Goal: Task Accomplishment & Management: Use online tool/utility

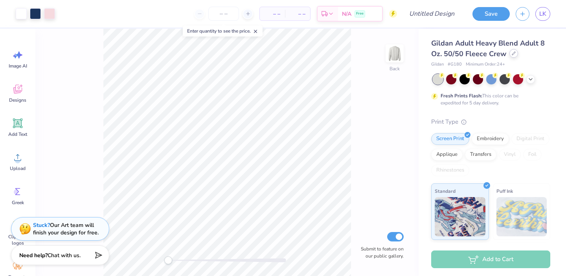
click at [514, 54] on icon at bounding box center [514, 53] width 4 height 4
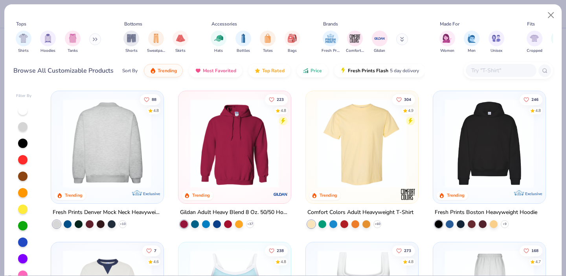
click at [89, 154] on img at bounding box center [107, 143] width 97 height 89
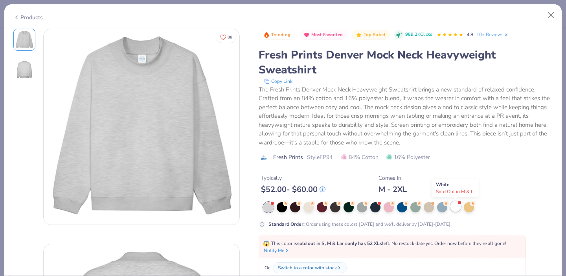
click at [455, 206] on div at bounding box center [455, 207] width 10 height 10
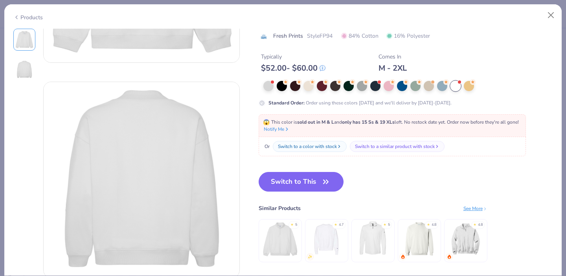
scroll to position [168, 0]
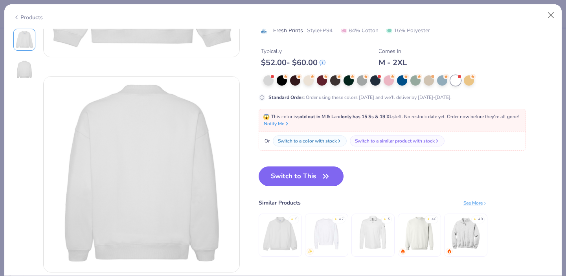
click at [313, 174] on button "Switch to This" at bounding box center [301, 177] width 85 height 20
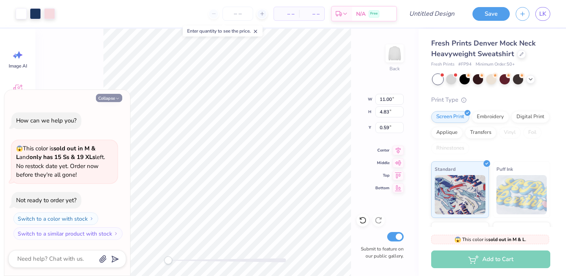
click at [115, 97] on button "Collapse" at bounding box center [109, 98] width 26 height 8
type textarea "x"
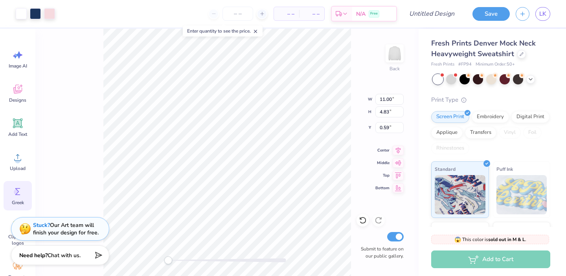
click at [20, 194] on icon at bounding box center [18, 192] width 12 height 12
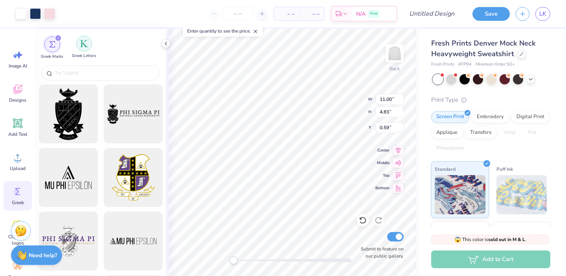
click at [81, 46] on img "filter for Greek Letters" at bounding box center [84, 44] width 8 height 8
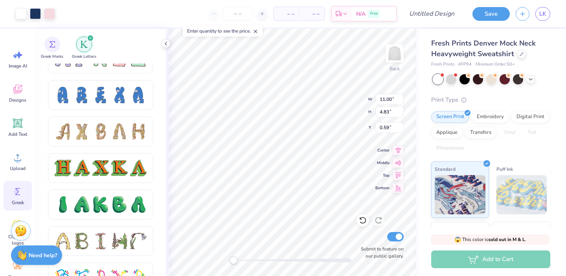
scroll to position [743, 0]
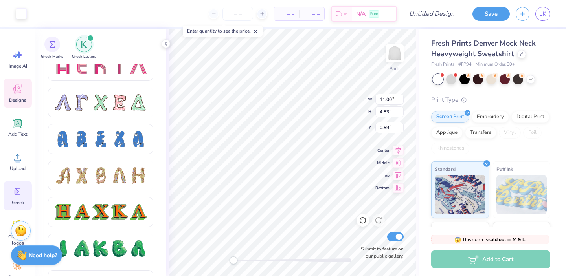
type input "11.00"
type input "4.83"
type input "0.59"
type input "10.81"
type input "4.61"
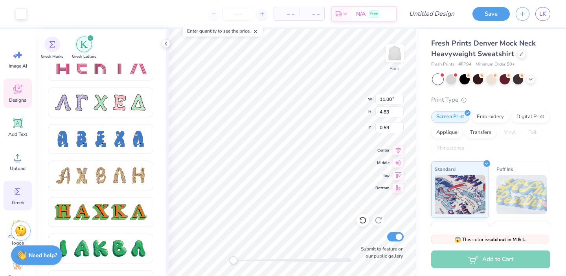
type input "0.69"
type input "2.36"
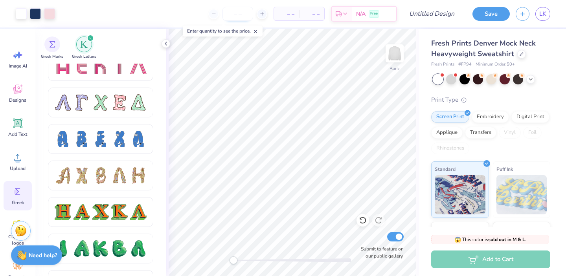
click at [237, 9] on input "number" at bounding box center [237, 14] width 31 height 14
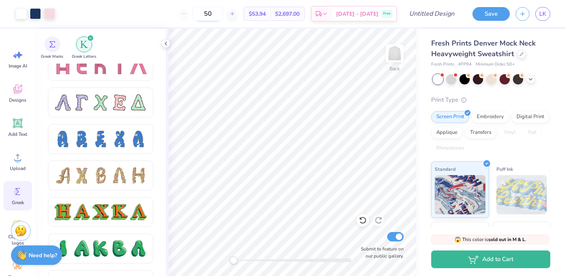
click at [219, 15] on input "50" at bounding box center [208, 14] width 31 height 14
type input "50"
click at [226, 39] on body "Art colors 50 $53.94 Per Item $2,697.00 Total Est. Delivery [DATE] - [DATE] Fre…" at bounding box center [283, 138] width 566 height 276
click at [523, 117] on div "Digital Print" at bounding box center [530, 116] width 38 height 12
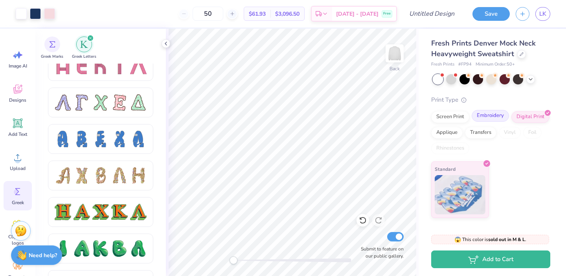
click at [499, 119] on div "Embroidery" at bounding box center [490, 116] width 37 height 12
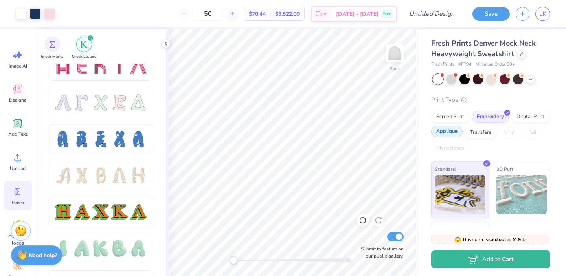
click at [453, 132] on div "Applique" at bounding box center [446, 132] width 31 height 12
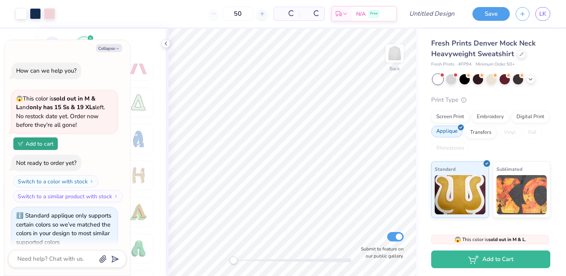
scroll to position [11, 0]
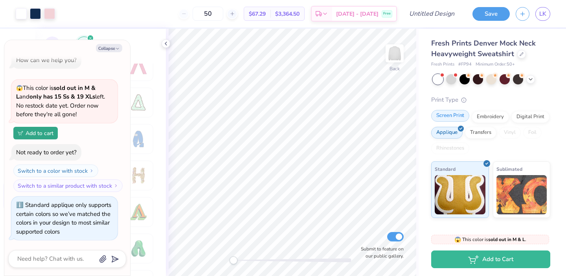
click at [453, 118] on div "Screen Print" at bounding box center [450, 116] width 38 height 12
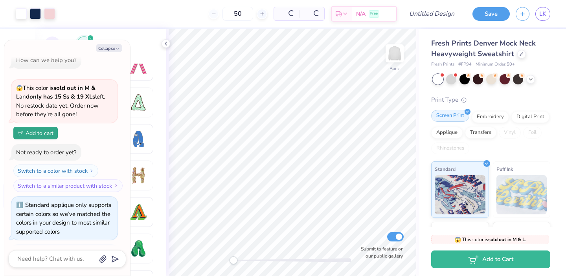
scroll to position [59, 0]
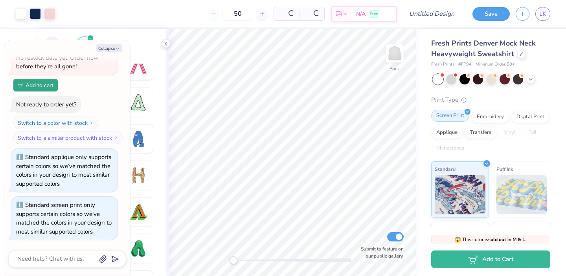
type textarea "x"
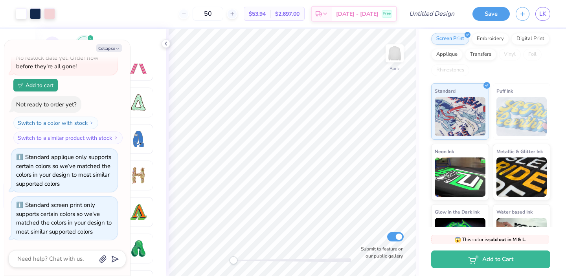
scroll to position [112, 0]
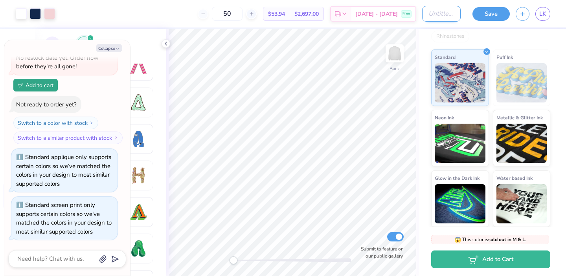
click at [433, 13] on input "Design Title" at bounding box center [441, 14] width 39 height 16
type input "p"
type textarea "x"
type input "po"
type textarea "x"
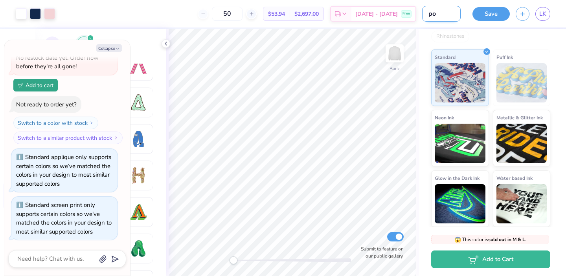
type input "pol"
type textarea "x"
type input "polk"
type textarea "x"
type input "polka"
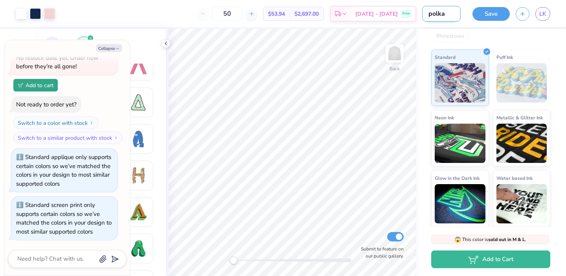
type textarea "x"
type input "polka"
type textarea "x"
type input "polka d"
type textarea "x"
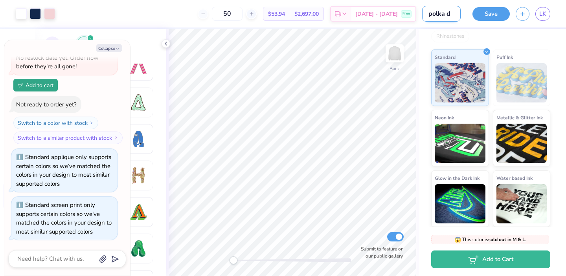
type input "polka do"
type textarea "x"
type input "polka dot"
type textarea "x"
type input "polka dot"
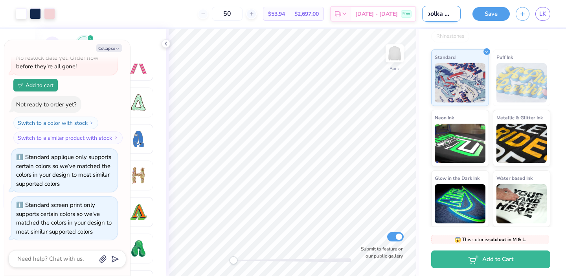
type textarea "x"
type input "polka dot p"
type textarea "x"
type input "polka dot pa"
type textarea "x"
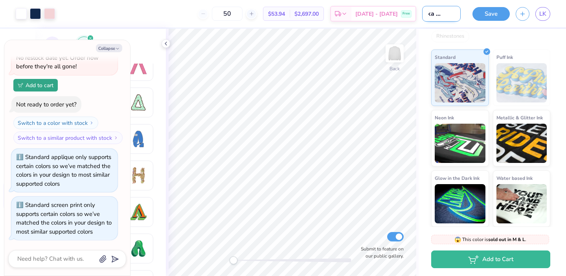
type input "polka dot par"
type textarea "x"
type input "polka dot park"
type textarea "x"
type input "polka dot [PERSON_NAME]"
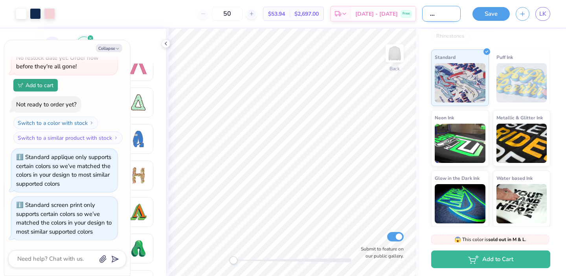
type textarea "x"
type input "polka dot [PERSON_NAME]"
type textarea "x"
type input "polka dot [PERSON_NAME] i"
type textarea "x"
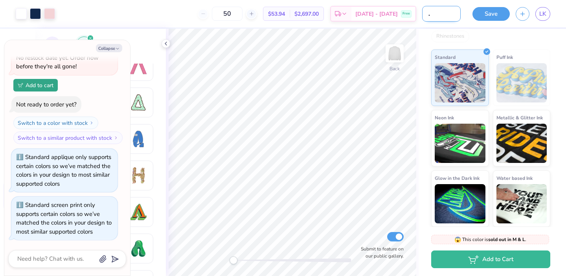
type input "polka dot [PERSON_NAME] in"
type textarea "x"
type input "polka dot [PERSON_NAME] ins"
type textarea "x"
type input "polka dot [PERSON_NAME] insp"
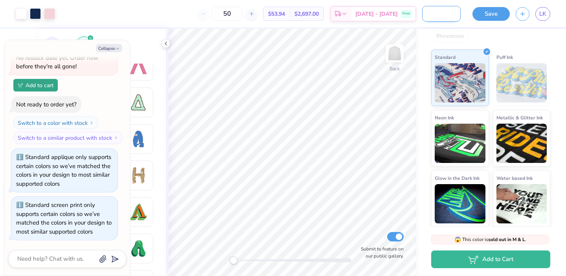
type textarea "x"
type input "polka dot [PERSON_NAME] inspi"
type textarea "x"
type input "polka dot [PERSON_NAME] inspir"
type textarea "x"
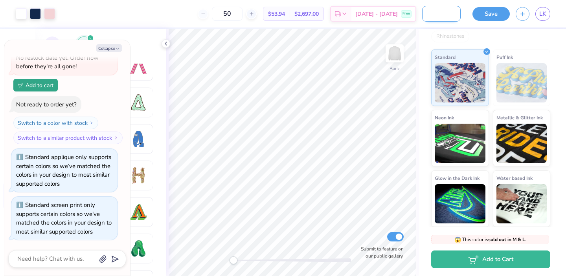
type input "polka dot [PERSON_NAME] inspire"
type textarea "x"
type input "polka dot [PERSON_NAME] inspired"
type textarea "x"
type input "polka dot [PERSON_NAME] inspired"
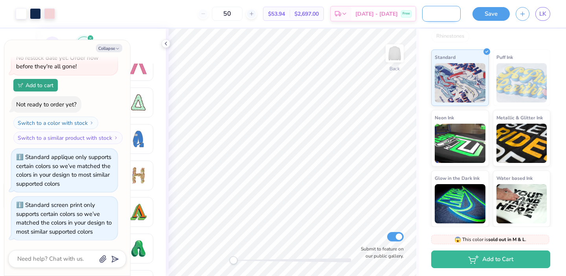
scroll to position [0, 46]
type textarea "x"
type input "polka dot [PERSON_NAME] inspired"
click at [497, 37] on div "Screen Print Embroidery Digital Print Applique Transfers Vinyl Foil Rhinestones" at bounding box center [490, 20] width 119 height 43
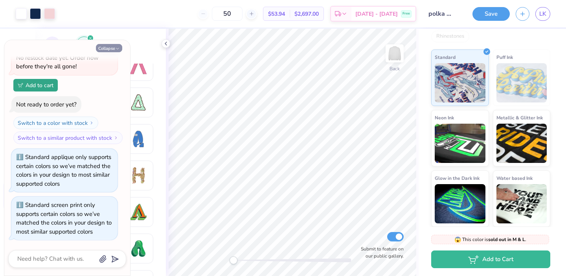
click at [112, 48] on button "Collapse" at bounding box center [109, 48] width 26 height 8
type textarea "x"
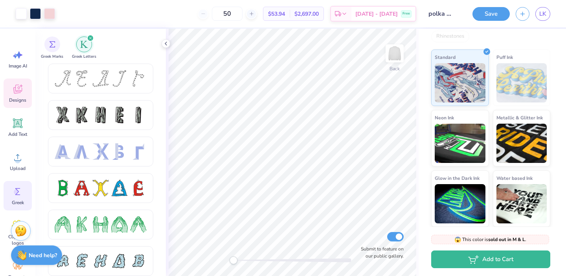
click at [14, 90] on icon at bounding box center [17, 90] width 7 height 6
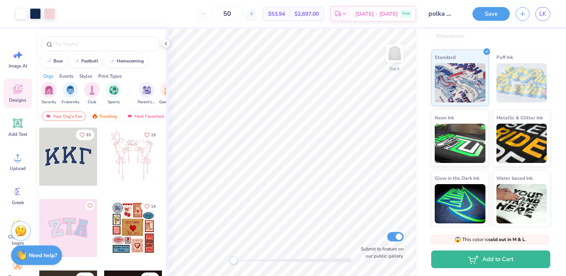
click at [81, 156] on div at bounding box center [68, 157] width 58 height 58
type input "11.00"
type input "4.83"
type input "2.25"
click at [49, 88] on img "filter for Sorority" at bounding box center [48, 89] width 9 height 9
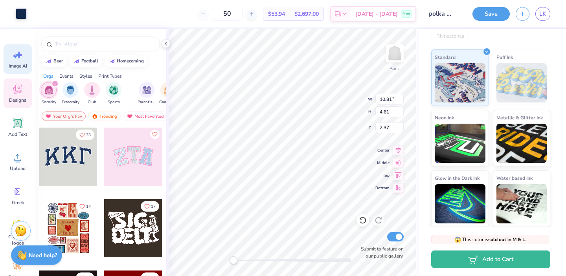
click at [17, 63] on span "Image AI" at bounding box center [18, 66] width 18 height 6
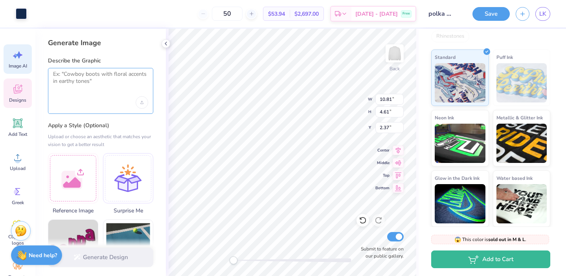
click at [79, 85] on textarea at bounding box center [100, 81] width 95 height 20
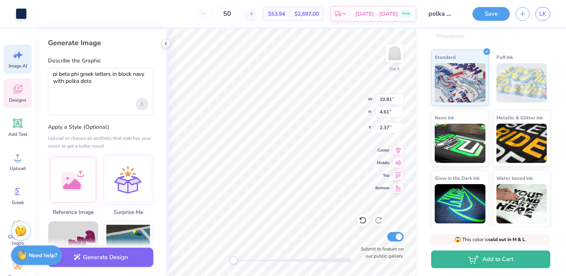
click at [145, 103] on div "Upload image" at bounding box center [142, 104] width 13 height 13
click at [103, 100] on div at bounding box center [100, 104] width 95 height 13
click at [77, 90] on textarea "pi beta phi greek letters in block navy with polka dots" at bounding box center [100, 81] width 95 height 21
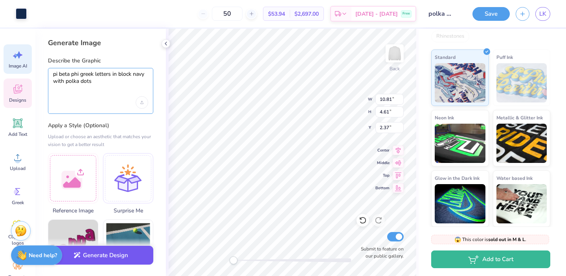
type textarea "pi beta phi greek letters in block navy with polka dots"
click at [107, 259] on button "Generate Design" at bounding box center [100, 255] width 105 height 19
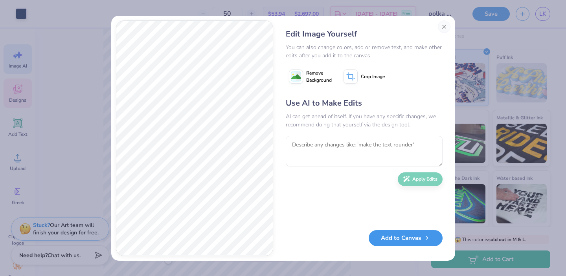
click at [400, 241] on button "Add to Canvas" at bounding box center [406, 238] width 74 height 16
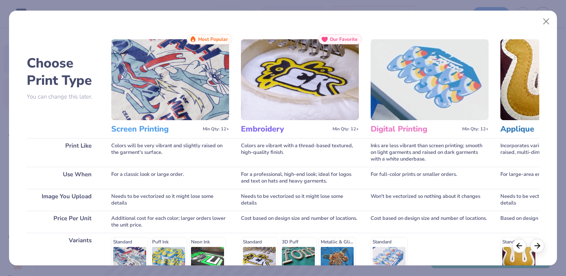
click at [172, 89] on img at bounding box center [170, 79] width 118 height 81
click at [144, 126] on h3 "Screen Printing" at bounding box center [155, 129] width 88 height 10
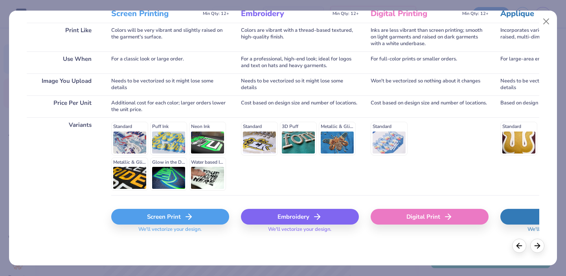
click at [161, 218] on div "Screen Print" at bounding box center [170, 217] width 118 height 16
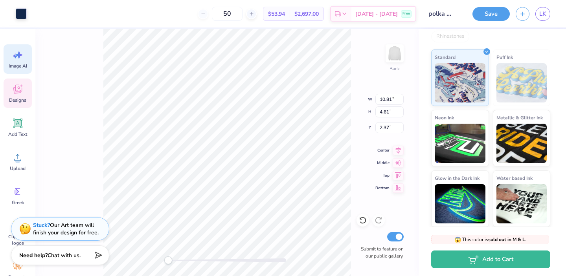
scroll to position [0, 0]
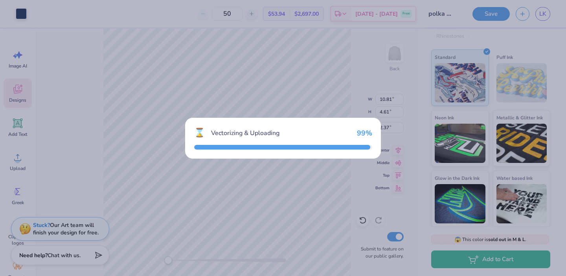
type input "15.00"
type input "7.72"
type input "6.14"
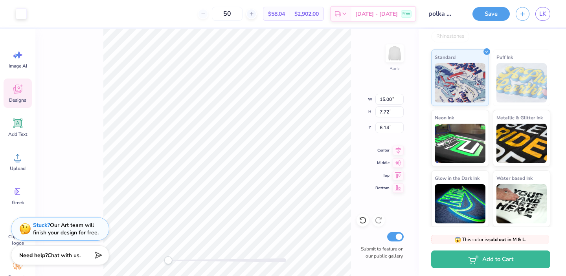
type input "11.00"
type input "4.83"
type input "2.25"
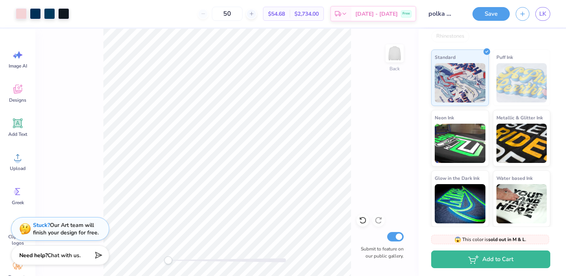
click at [484, 11] on button "Save" at bounding box center [490, 14] width 37 height 14
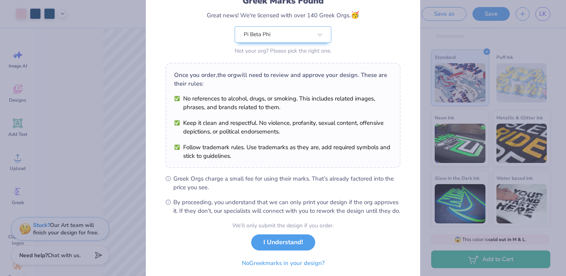
scroll to position [69, 0]
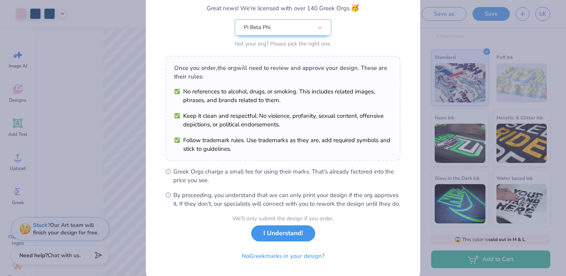
click at [288, 242] on button "I Understand!" at bounding box center [283, 234] width 64 height 16
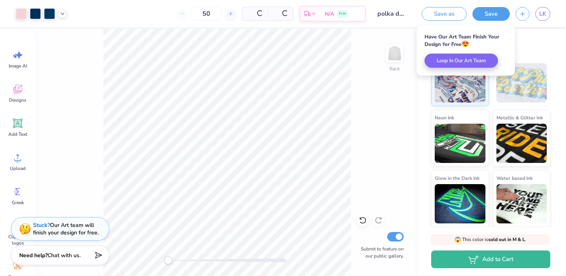
scroll to position [0, 0]
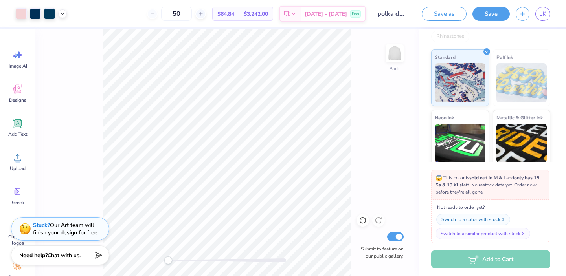
click at [453, 220] on div "Switch to a color with stock" at bounding box center [470, 219] width 59 height 7
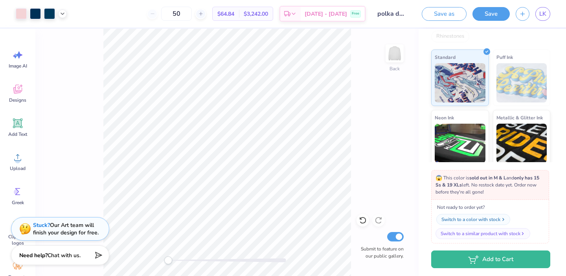
click at [502, 218] on icon "button" at bounding box center [503, 219] width 5 height 5
click at [488, 216] on div "Switch to a color with stock" at bounding box center [470, 219] width 59 height 7
click at [501, 220] on button "Switch to a color with stock" at bounding box center [473, 219] width 74 height 11
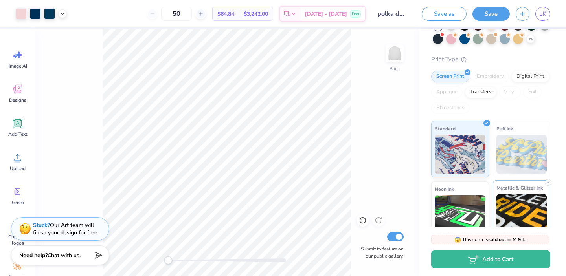
scroll to position [0, 0]
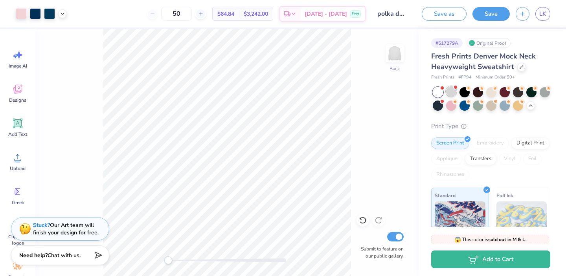
click at [453, 92] on div at bounding box center [451, 91] width 10 height 10
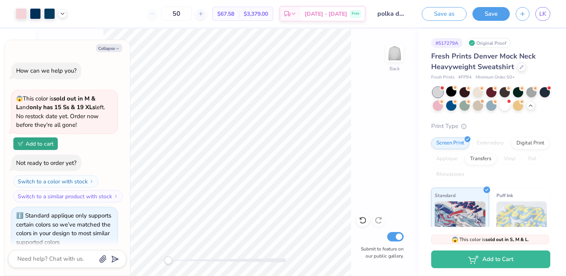
scroll to position [182, 0]
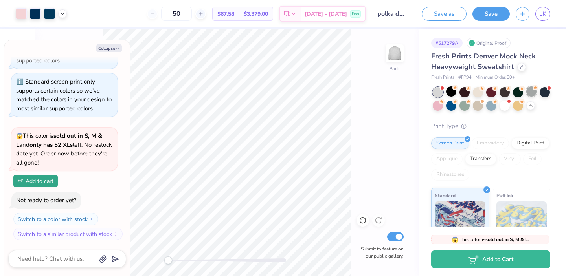
click at [531, 90] on div at bounding box center [531, 91] width 10 height 10
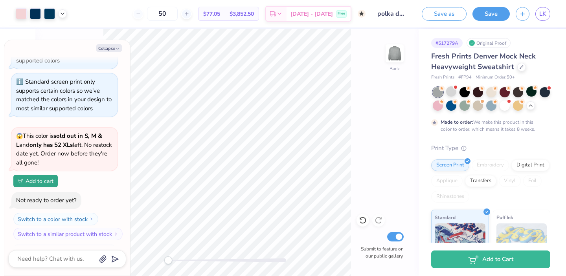
scroll to position [256, 0]
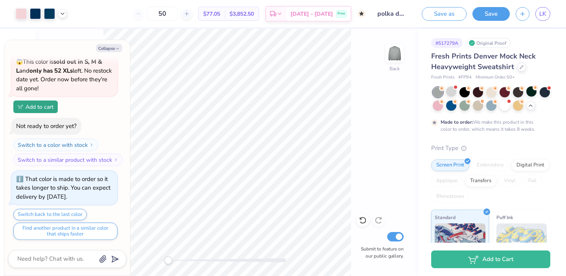
click at [439, 93] on div at bounding box center [438, 92] width 10 height 10
click at [451, 93] on div at bounding box center [451, 91] width 10 height 10
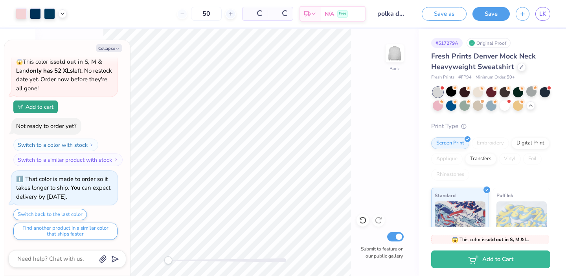
scroll to position [428, 0]
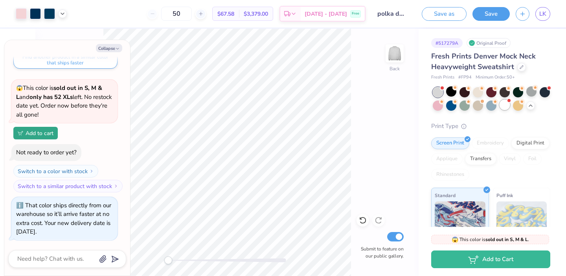
click at [506, 105] on div at bounding box center [504, 105] width 10 height 10
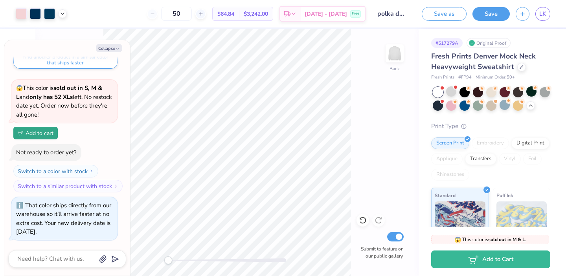
scroll to position [551, 0]
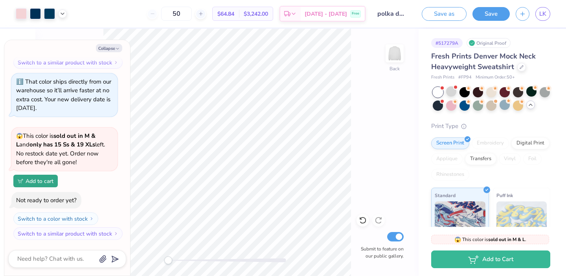
click at [531, 105] on icon at bounding box center [530, 105] width 6 height 6
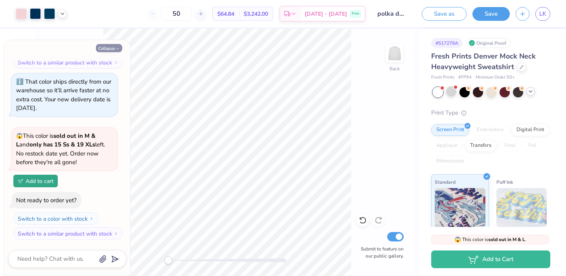
click at [113, 49] on button "Collapse" at bounding box center [109, 48] width 26 height 8
type textarea "x"
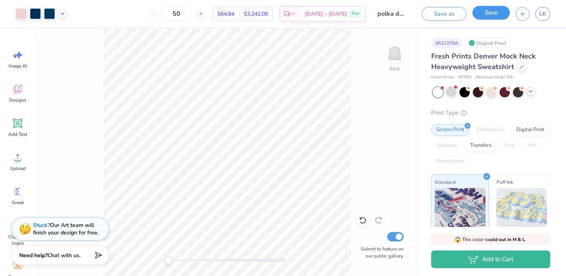
click at [496, 18] on button "Save" at bounding box center [490, 13] width 37 height 14
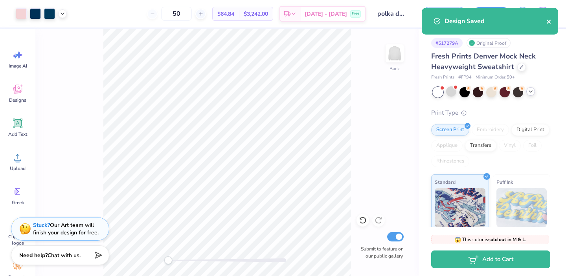
click at [551, 23] on icon "close" at bounding box center [549, 22] width 4 height 4
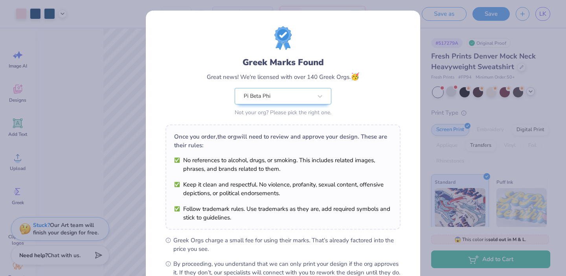
scroll to position [92, 0]
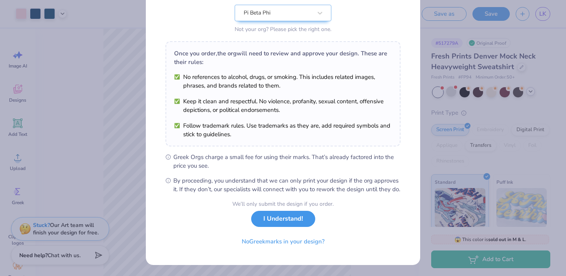
click at [286, 223] on button "I Understand!" at bounding box center [283, 219] width 64 height 16
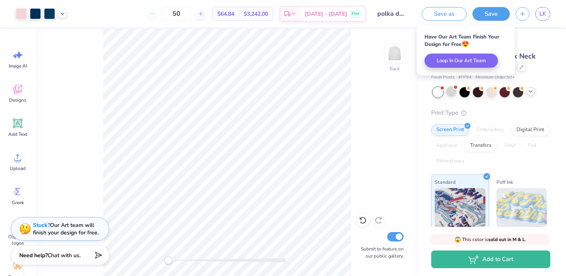
scroll to position [0, 0]
click at [447, 19] on button "Save as" at bounding box center [444, 13] width 45 height 14
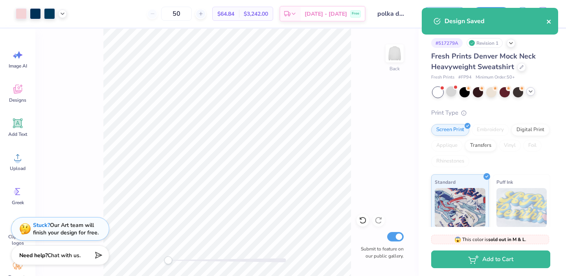
click at [547, 22] on icon "close" at bounding box center [549, 21] width 6 height 6
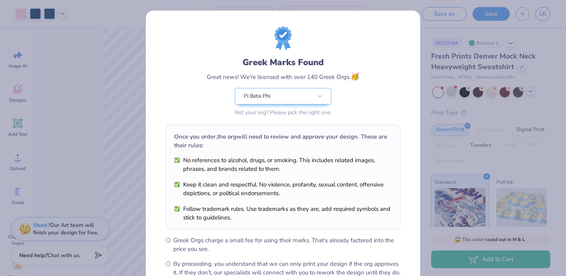
scroll to position [92, 0]
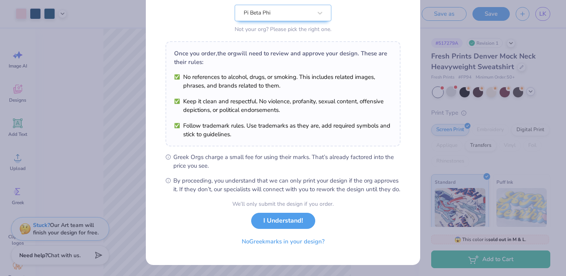
click at [283, 218] on button "I Understand!" at bounding box center [283, 221] width 64 height 16
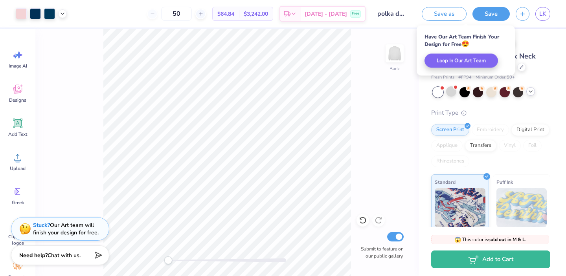
scroll to position [0, 0]
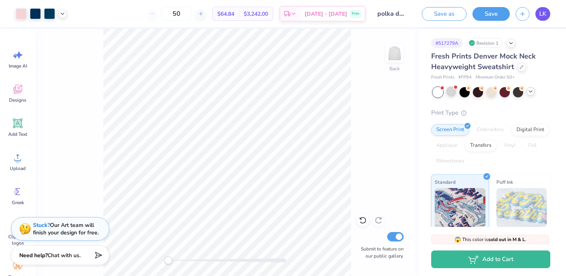
click at [544, 13] on span "LK" at bounding box center [542, 13] width 7 height 9
